Goal: Transaction & Acquisition: Purchase product/service

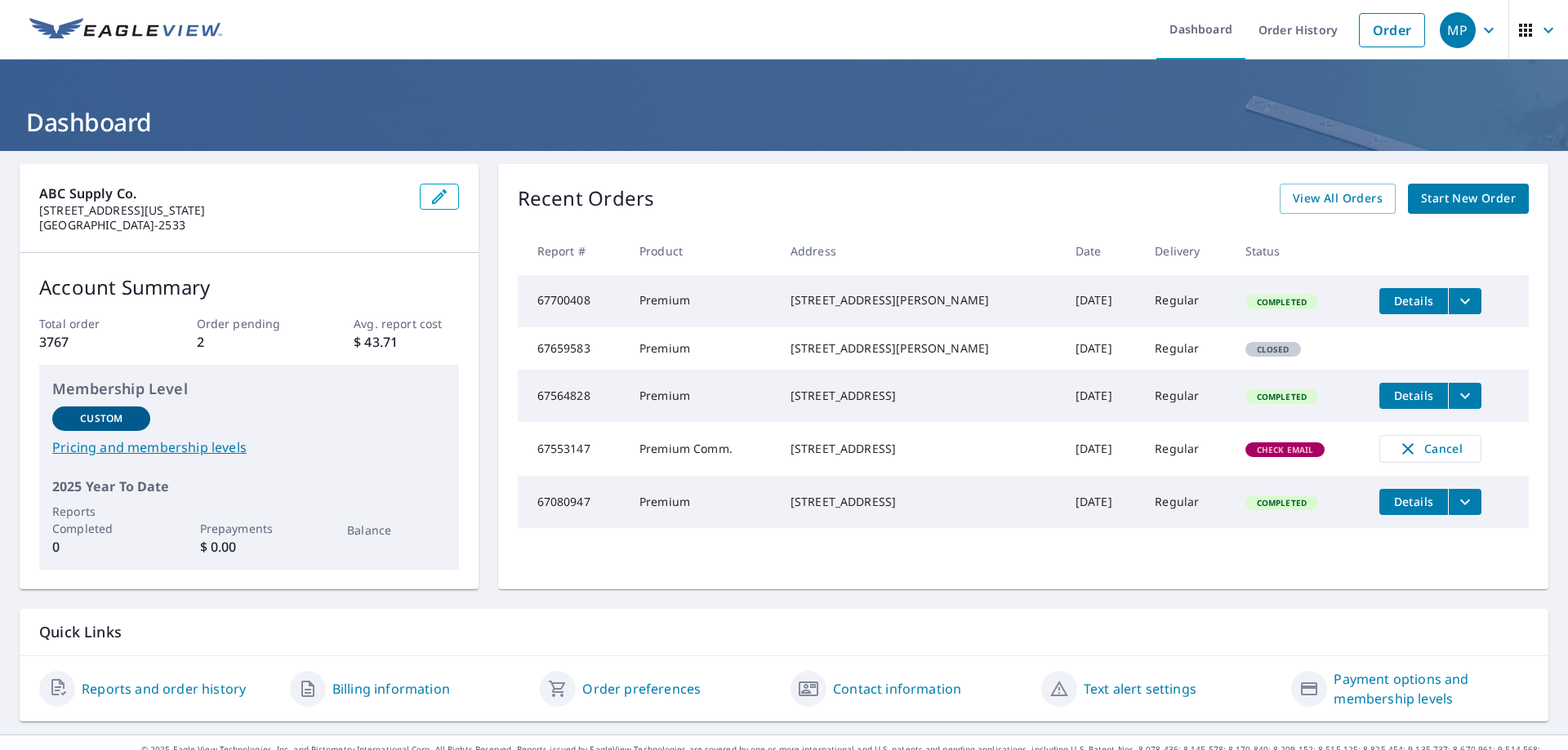
click at [1472, 187] on link "Start New Order" at bounding box center [1467, 198] width 121 height 30
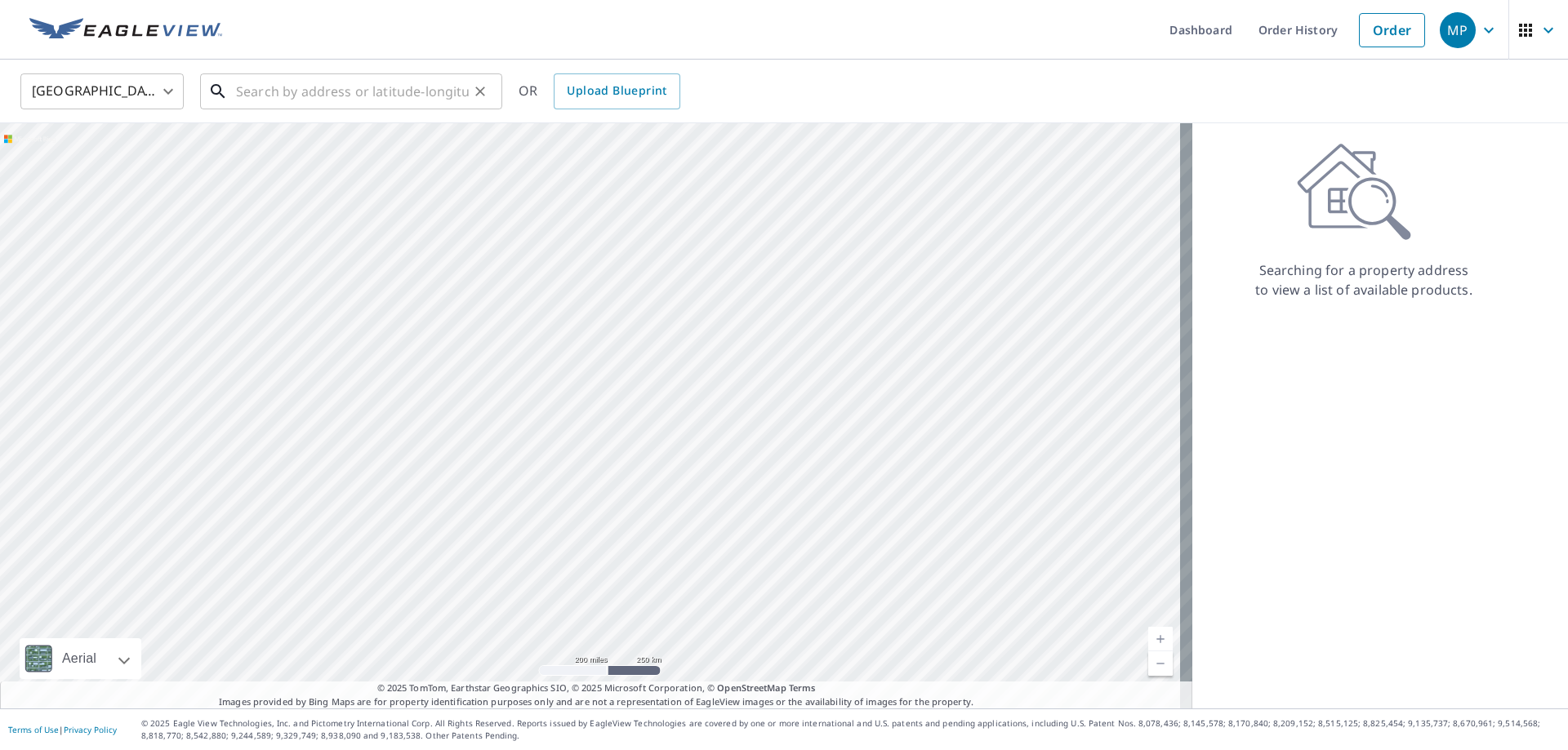
click at [398, 101] on input "text" at bounding box center [351, 91] width 233 height 46
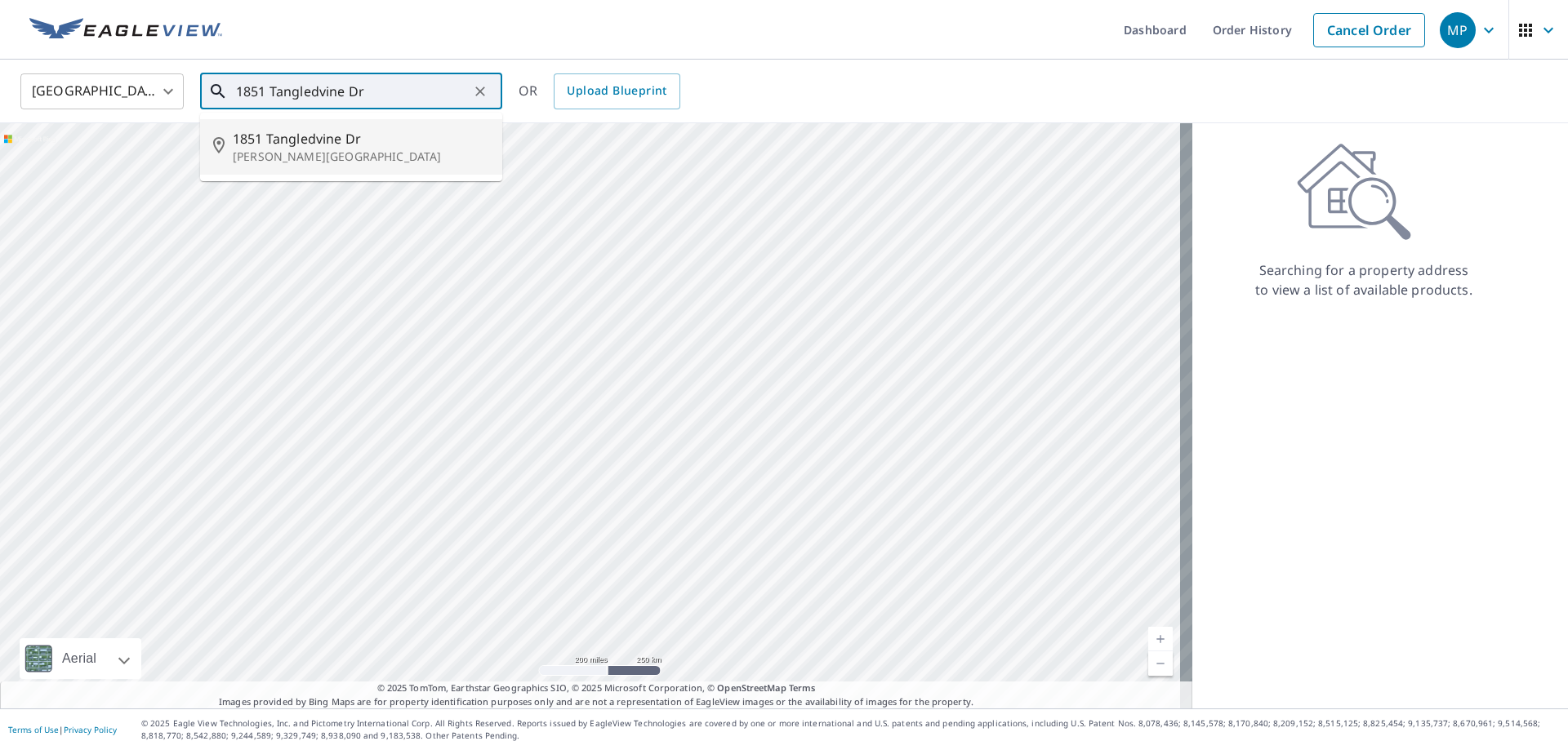
click at [351, 137] on span "1851 Tangledvine Dr" at bounding box center [361, 139] width 256 height 20
type input "[STREET_ADDRESS][PERSON_NAME]"
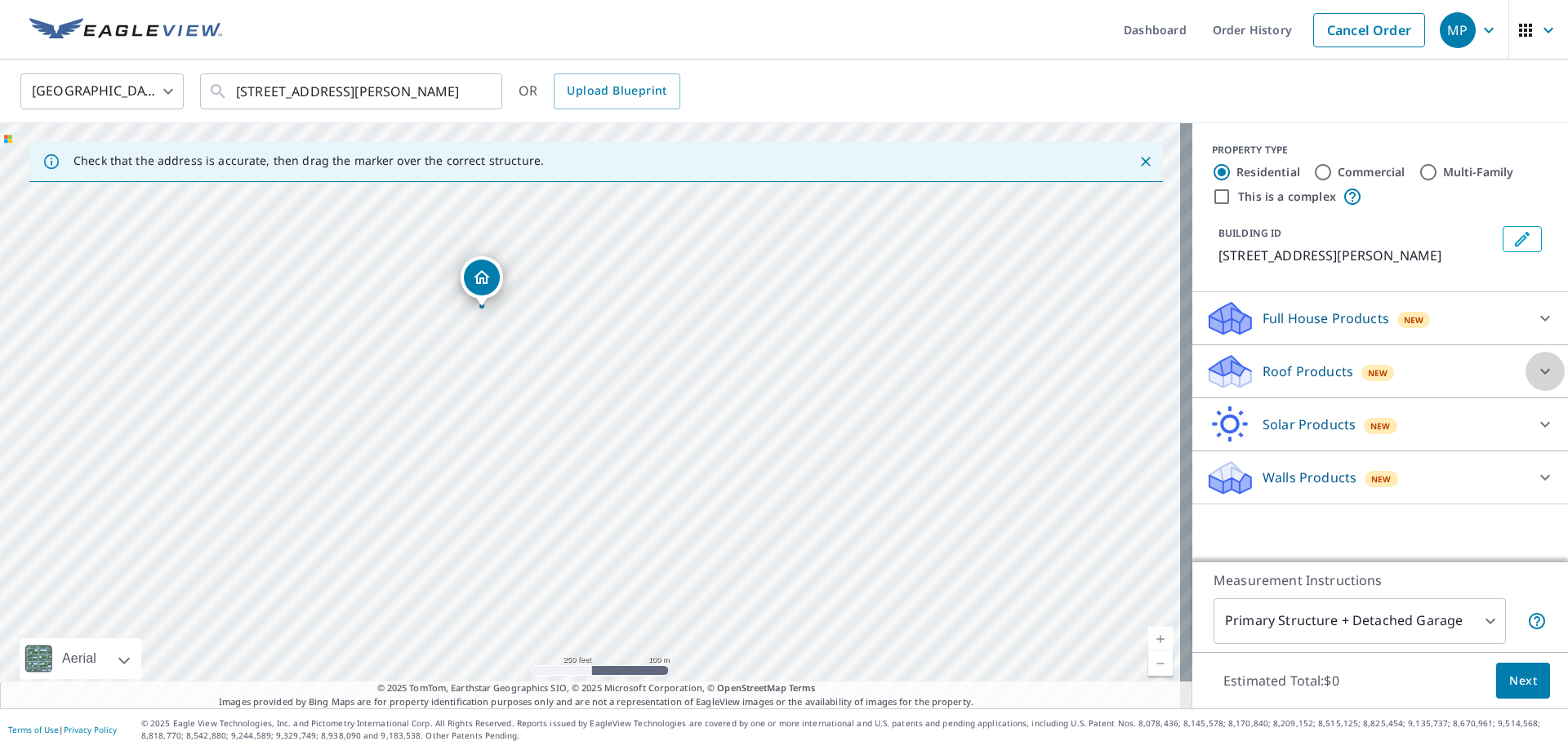
click at [1535, 381] on icon at bounding box center [1544, 371] width 20 height 20
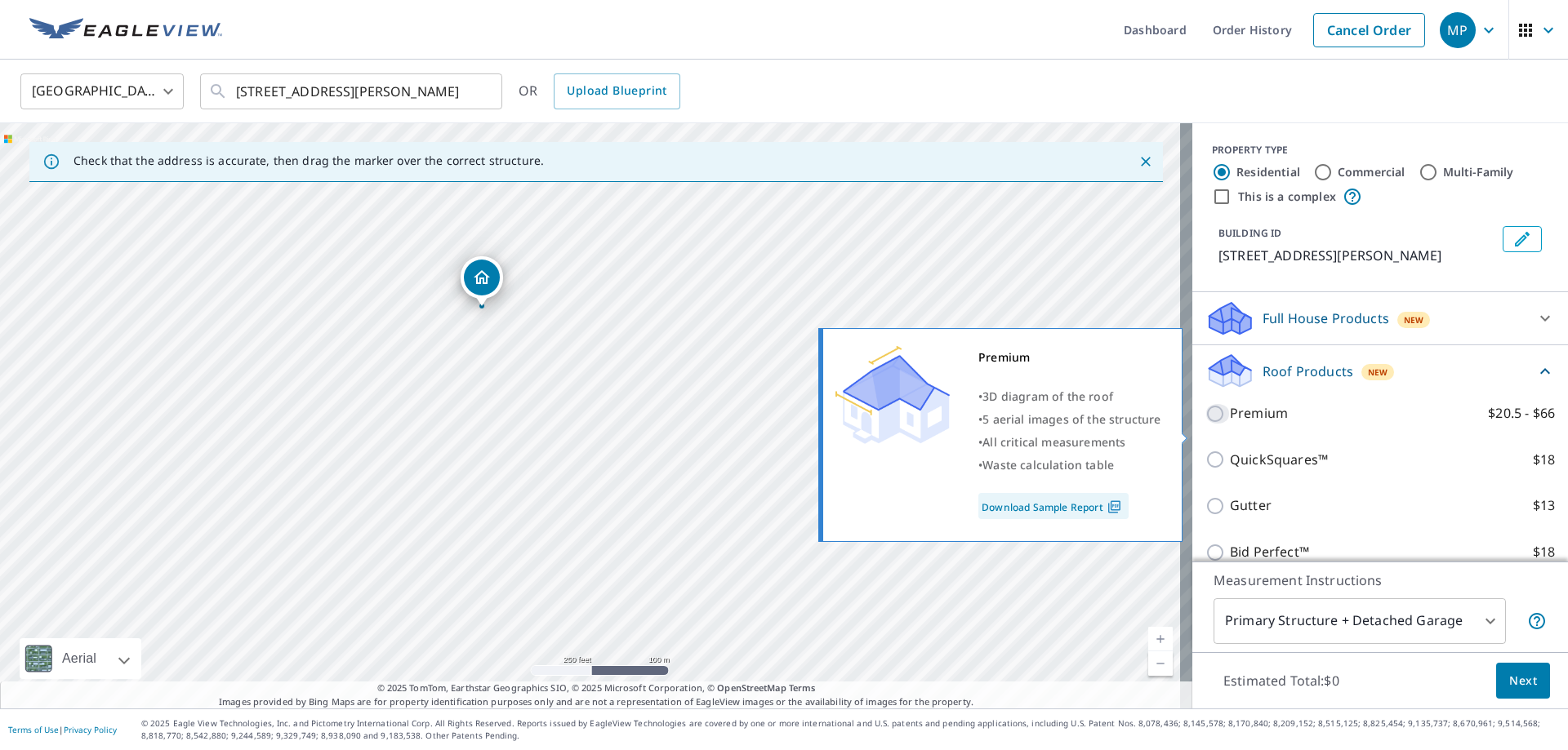
click at [1205, 423] on input "Premium $20.5 - $66" at bounding box center [1218, 414] width 25 height 20
checkbox input "true"
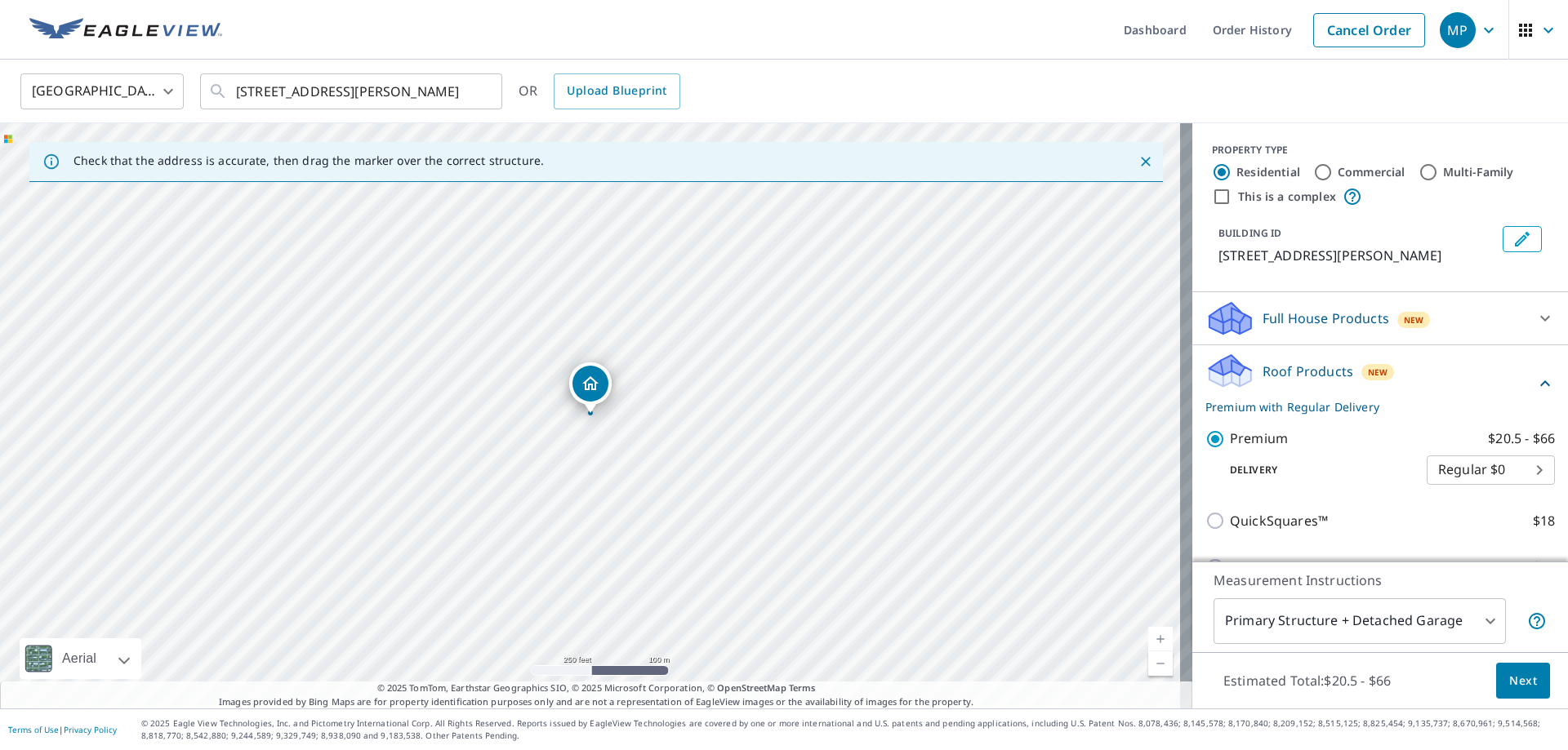
click at [1516, 681] on span "Next" at bounding box center [1522, 681] width 28 height 20
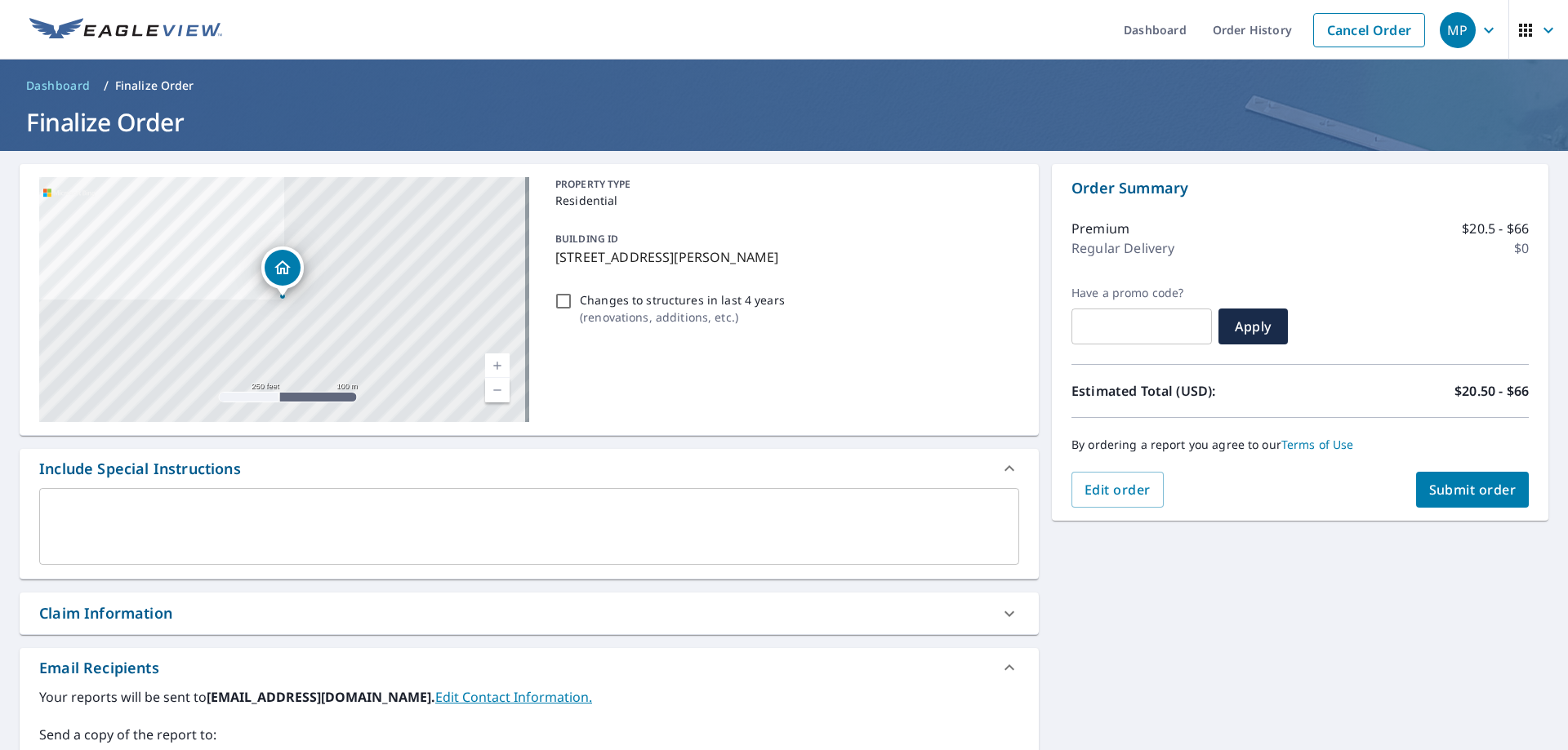
click at [1439, 489] on span "Submit order" at bounding box center [1472, 489] width 87 height 18
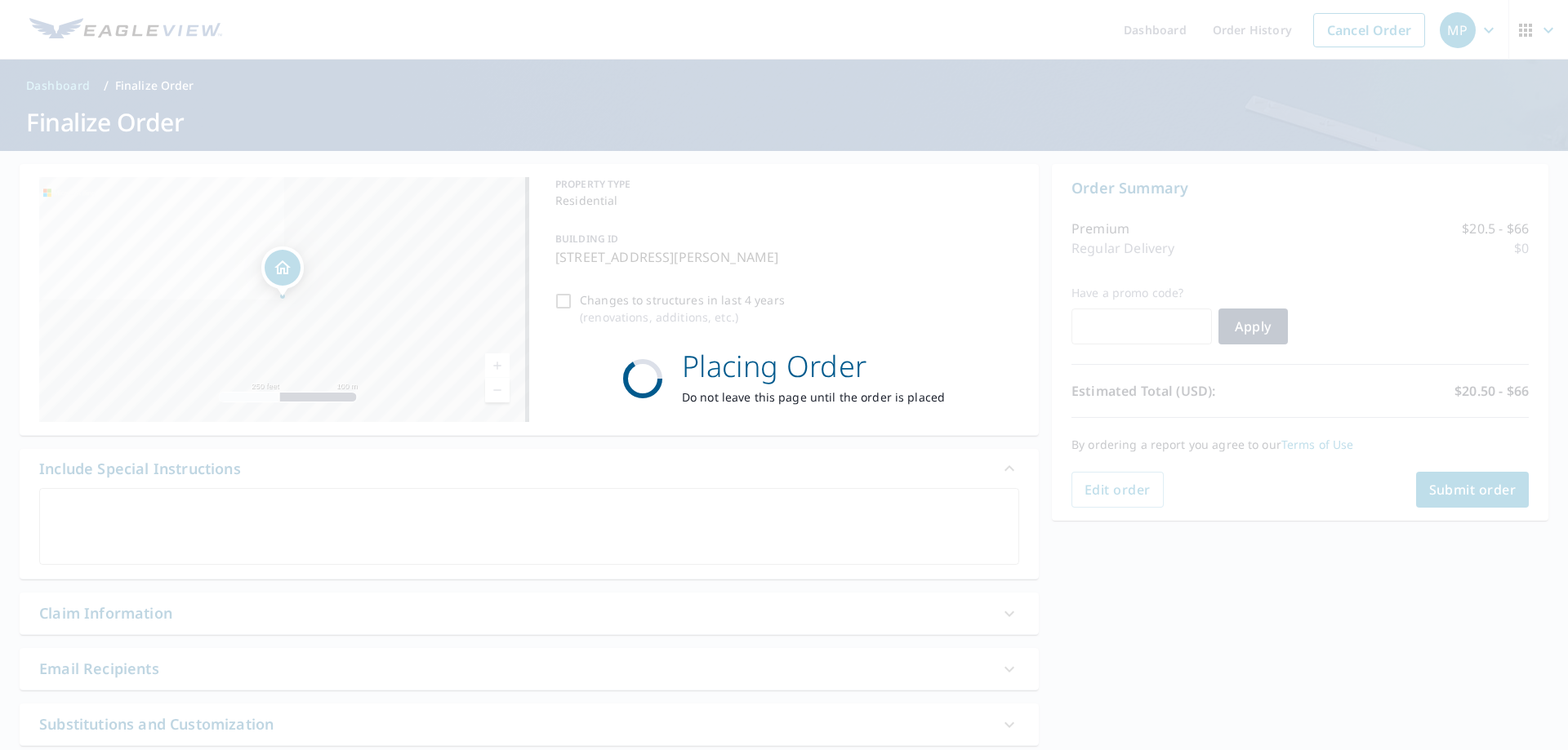
checkbox input "true"
